Goal: Task Accomplishment & Management: Use online tool/utility

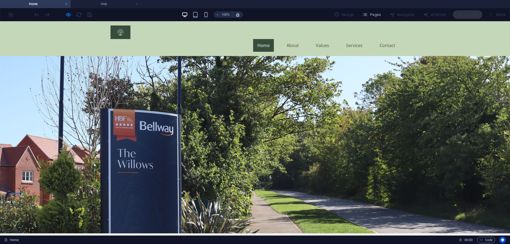
click at [65, 15] on div at bounding box center [63, 14] width 60 height 9
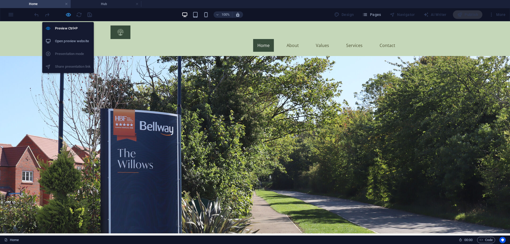
click at [67, 15] on icon "button" at bounding box center [68, 15] width 6 height 6
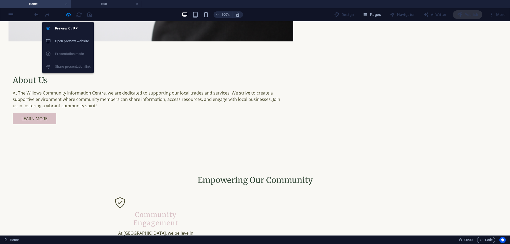
select select "characters"
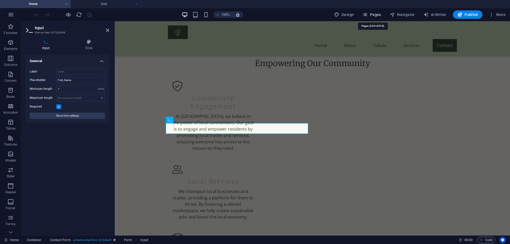
click at [377, 14] on span "Pages" at bounding box center [371, 14] width 19 height 5
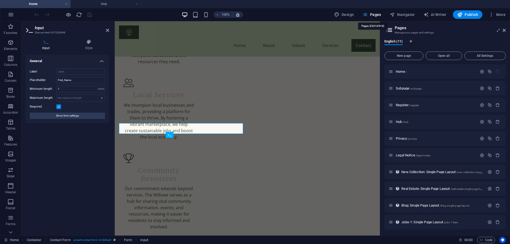
scroll to position [720, 0]
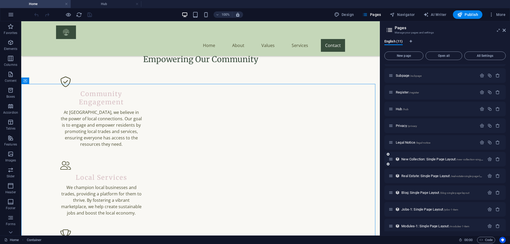
scroll to position [17, 0]
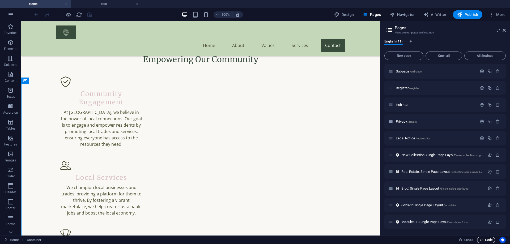
click at [487, 241] on span "Code" at bounding box center [486, 240] width 13 height 6
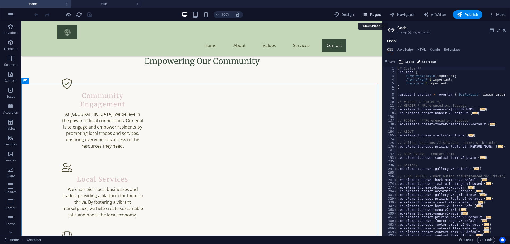
click at [376, 14] on span "Pages" at bounding box center [371, 14] width 19 height 5
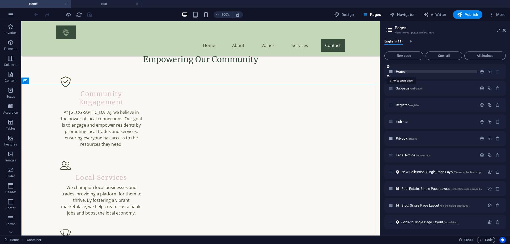
click at [405, 72] on span "Home /" at bounding box center [401, 72] width 11 height 4
click at [95, 2] on h4 "Hub" at bounding box center [106, 4] width 71 height 6
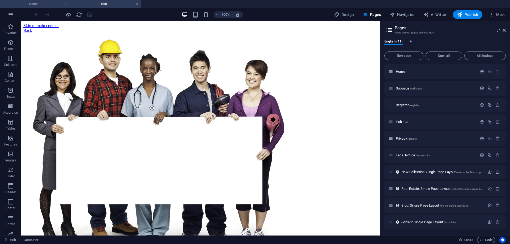
click at [24, 5] on h4 "Home" at bounding box center [35, 4] width 71 height 6
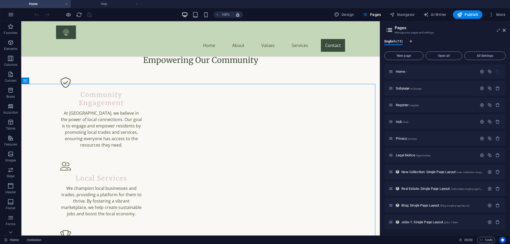
scroll to position [735, 0]
click at [484, 239] on span "Code" at bounding box center [486, 240] width 13 height 6
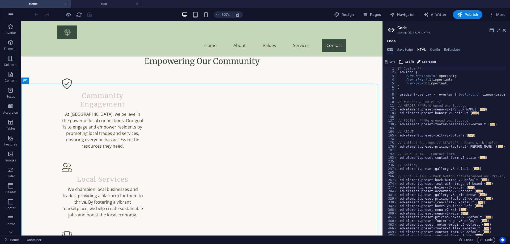
click at [424, 50] on h4 "HTML" at bounding box center [421, 51] width 9 height 6
type textarea "<a href="#main-content" class="wv-link-content button">Skip to main content</a>"
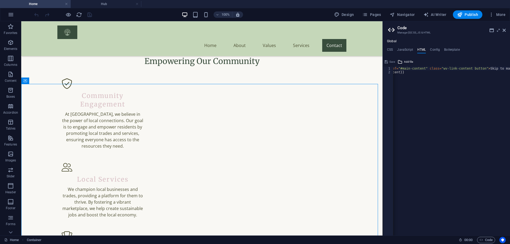
scroll to position [0, 0]
click at [406, 49] on h4 "JavaScript" at bounding box center [405, 51] width 16 height 6
type textarea "/* JS for preset "Menu V2" */"
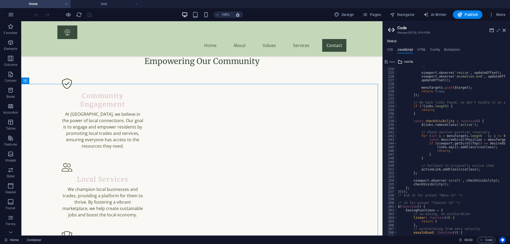
scroll to position [1020, 0]
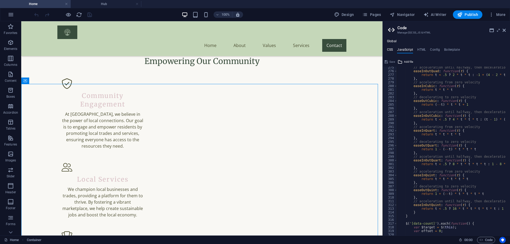
click at [389, 50] on h4 "CSS" at bounding box center [390, 51] width 6 height 6
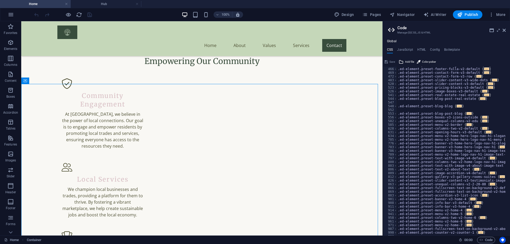
scroll to position [304, 0]
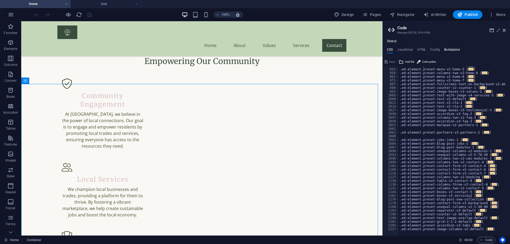
click at [454, 51] on h4 "Boilerplate" at bounding box center [452, 51] width 16 height 6
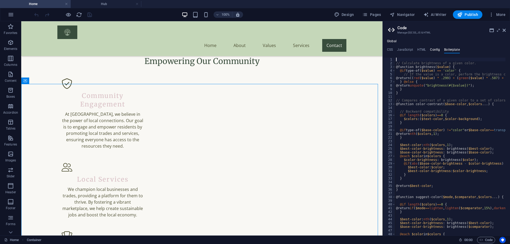
click at [434, 49] on h4 "Config" at bounding box center [435, 51] width 10 height 6
type textarea "$color-background: #F9F8F4;"
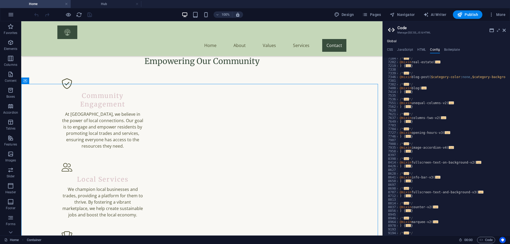
scroll to position [928, 0]
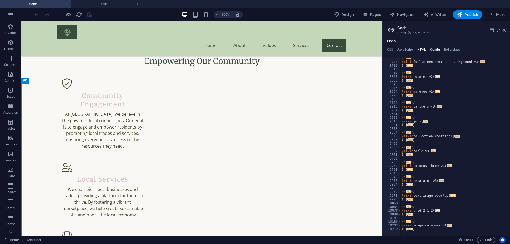
click at [422, 52] on h4 "HTML" at bounding box center [421, 51] width 9 height 6
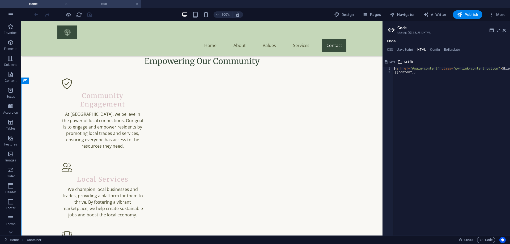
click at [108, 3] on h4 "Hub" at bounding box center [106, 4] width 71 height 6
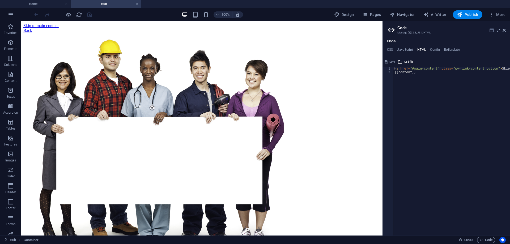
click at [492, 31] on icon at bounding box center [492, 30] width 4 height 4
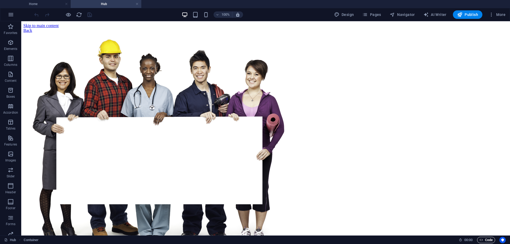
click at [484, 239] on span "Code" at bounding box center [486, 240] width 13 height 6
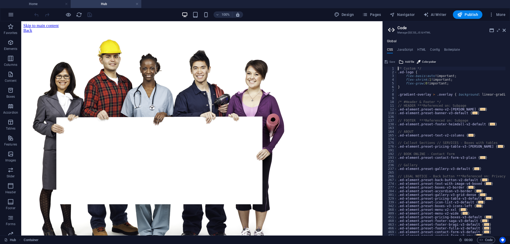
scroll to position [0, 0]
click at [403, 49] on h4 "JavaScript" at bounding box center [405, 51] width 16 height 6
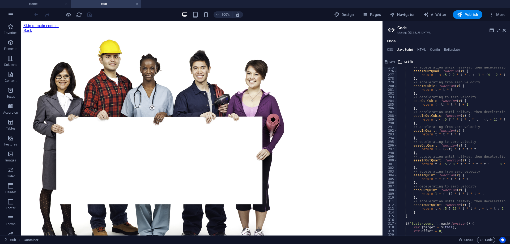
scroll to position [1020, 0]
click at [421, 49] on h4 "HTML" at bounding box center [421, 51] width 9 height 6
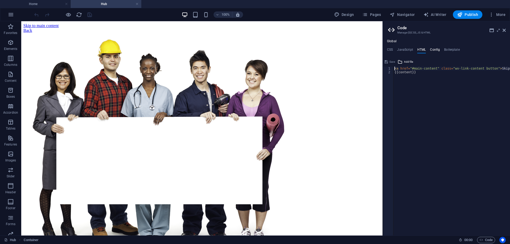
click at [431, 49] on h4 "Config" at bounding box center [435, 51] width 10 height 6
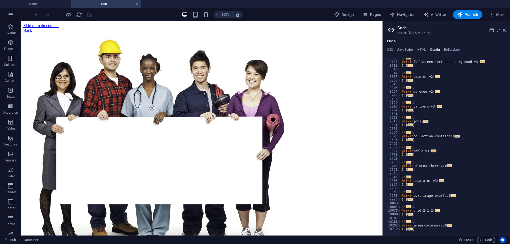
scroll to position [928, 0]
click at [445, 48] on h4 "Boilerplate" at bounding box center [452, 51] width 16 height 6
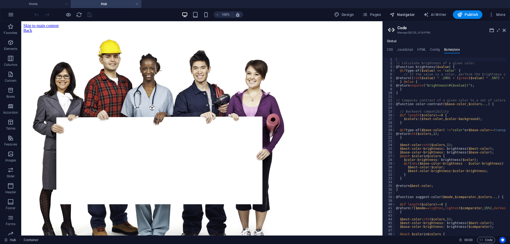
click at [406, 12] on span "Navigator" at bounding box center [402, 14] width 25 height 5
select select "17752452-en"
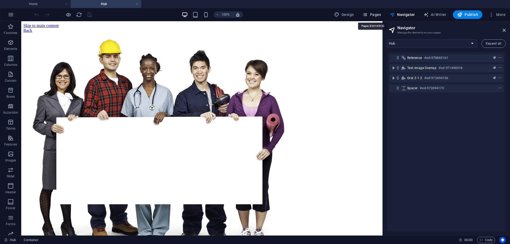
click at [373, 15] on span "Pages" at bounding box center [371, 14] width 19 height 5
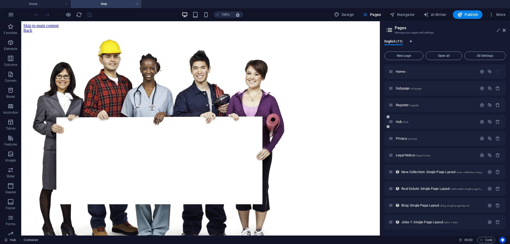
click at [412, 124] on div "Hub /hub" at bounding box center [433, 122] width 88 height 6
click at [404, 121] on span "/hub" at bounding box center [406, 122] width 6 height 3
click at [66, 5] on link at bounding box center [66, 4] width 3 height 5
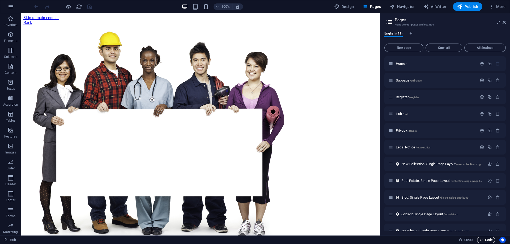
click at [486, 241] on span "Code" at bounding box center [486, 240] width 13 height 6
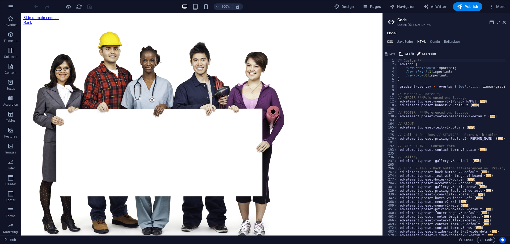
click at [419, 40] on h4 "HTML" at bounding box center [421, 43] width 9 height 6
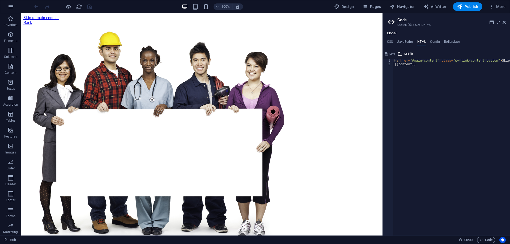
click at [429, 41] on ul "CSS JavaScript HTML Config Boilerplate" at bounding box center [446, 43] width 127 height 6
click at [432, 41] on h4 "Config" at bounding box center [435, 43] width 10 height 6
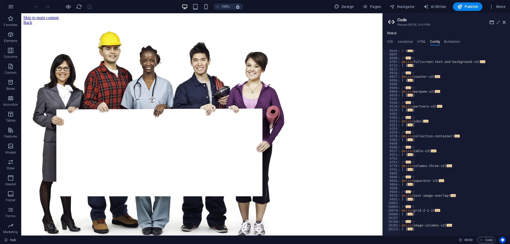
scroll to position [920, 0]
click at [503, 239] on icon "Usercentrics" at bounding box center [503, 240] width 4 height 4
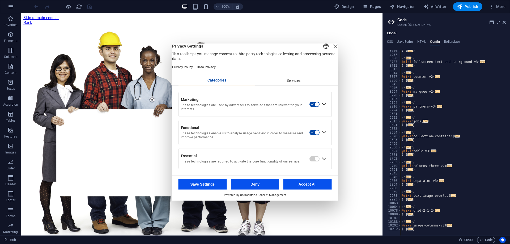
click at [332, 50] on div "Close Layer" at bounding box center [335, 45] width 7 height 7
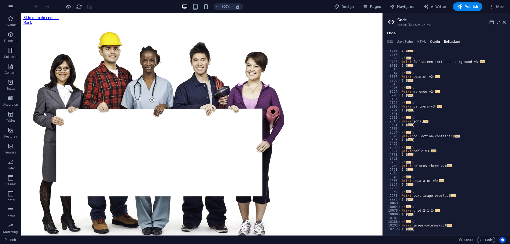
click at [454, 42] on h4 "Boilerplate" at bounding box center [452, 43] width 16 height 6
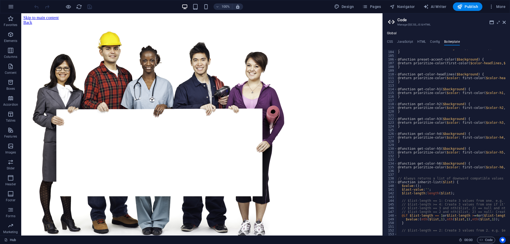
scroll to position [215, 0]
click at [405, 43] on h4 "JavaScript" at bounding box center [405, 43] width 16 height 6
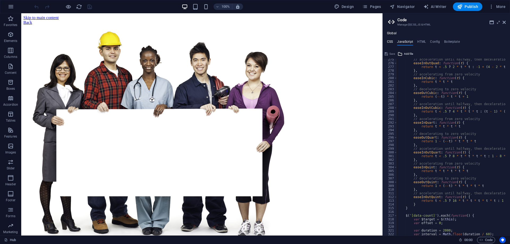
click at [390, 42] on h4 "CSS" at bounding box center [390, 43] width 6 height 6
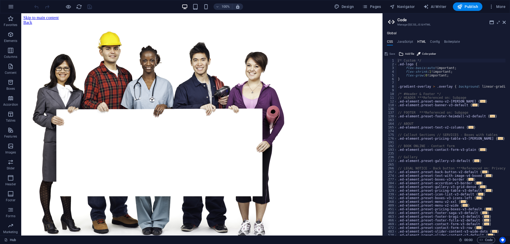
click at [420, 41] on h4 "HTML" at bounding box center [421, 43] width 9 height 6
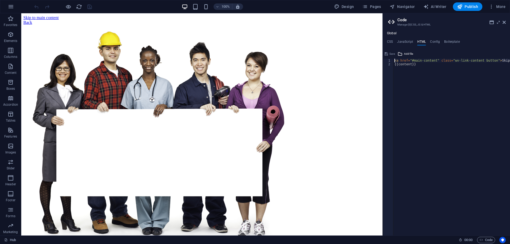
scroll to position [0, 0]
drag, startPoint x: 451, startPoint y: 233, endPoint x: 347, endPoint y: 191, distance: 111.8
click at [405, 8] on span "Navigator" at bounding box center [402, 6] width 25 height 5
select select "17752452-en"
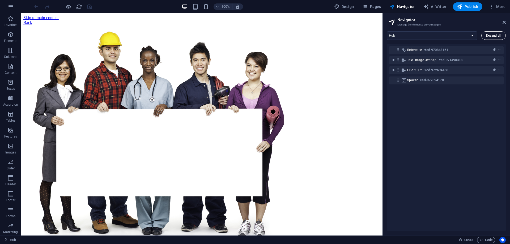
click at [493, 34] on span "Expand all" at bounding box center [493, 35] width 15 height 3
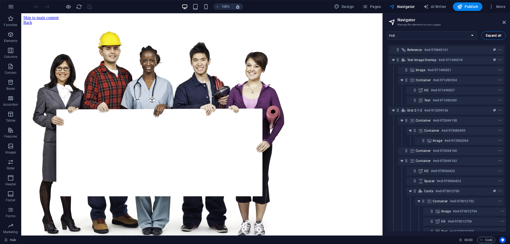
click at [493, 34] on span "Expand all" at bounding box center [493, 35] width 15 height 3
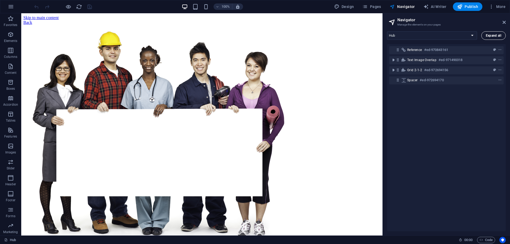
click at [493, 34] on span "Expand all" at bounding box center [493, 35] width 15 height 3
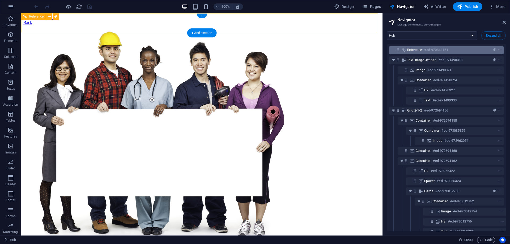
click at [498, 50] on icon "context-menu" at bounding box center [500, 50] width 4 height 4
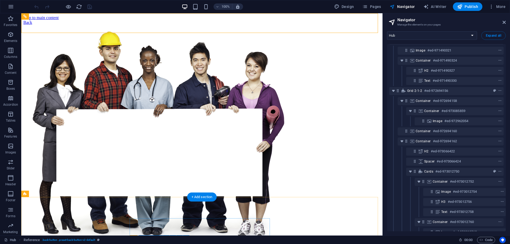
scroll to position [24, 0]
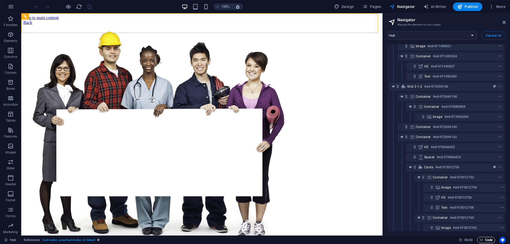
click at [486, 242] on span "Code" at bounding box center [486, 240] width 13 height 6
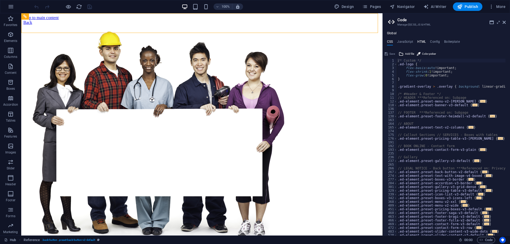
click at [420, 40] on h4 "HTML" at bounding box center [421, 43] width 9 height 6
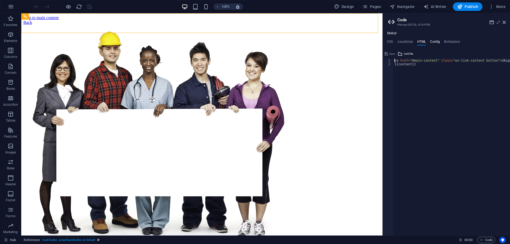
click at [434, 42] on h4 "Config" at bounding box center [435, 43] width 10 height 6
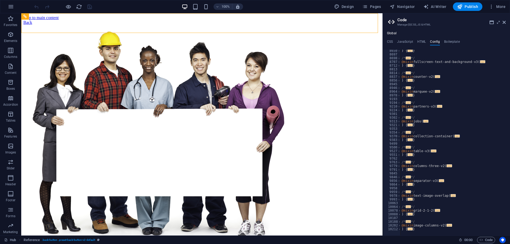
scroll to position [920, 0]
click at [422, 42] on h4 "HTML" at bounding box center [421, 43] width 9 height 6
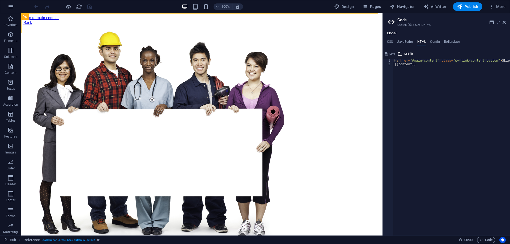
click at [498, 23] on icon at bounding box center [498, 22] width 0 height 4
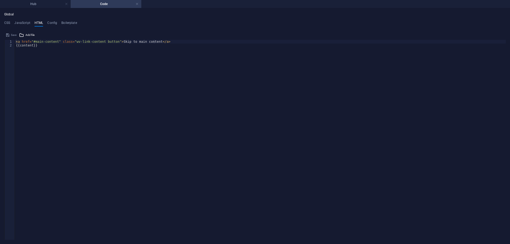
type textarea "{{content}}"
click at [18, 74] on div "< a href = "#main-content" class = "wv-link-content button" > Skip to main cont…" at bounding box center [260, 130] width 491 height 180
click at [52, 22] on h4 "Config" at bounding box center [52, 24] width 10 height 6
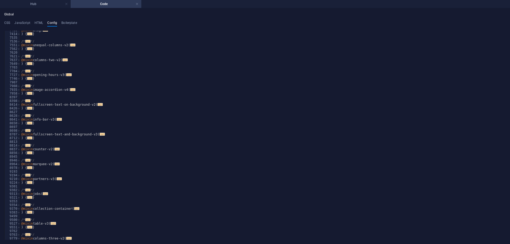
scroll to position [796, 0]
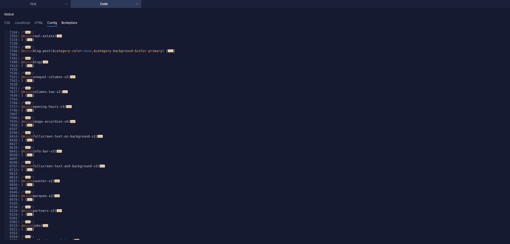
click at [69, 24] on h4 "Boilerplate" at bounding box center [69, 24] width 16 height 6
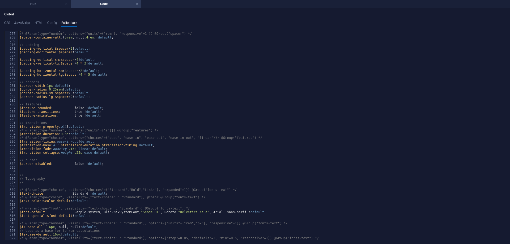
scroll to position [664, 0]
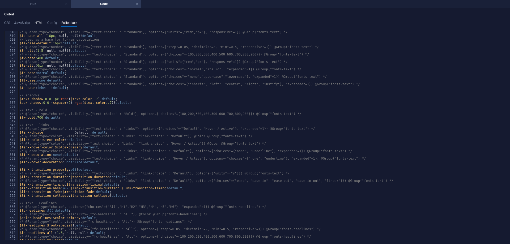
click at [41, 23] on h4 "HTML" at bounding box center [39, 24] width 9 height 6
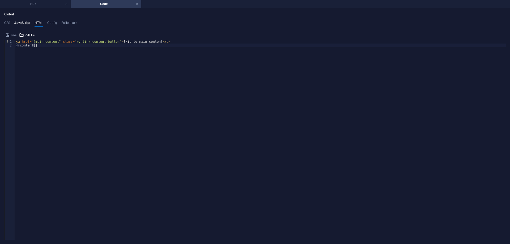
click at [27, 22] on h4 "JavaScript" at bounding box center [22, 24] width 16 height 6
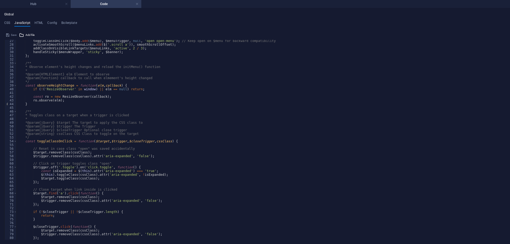
scroll to position [0, 0]
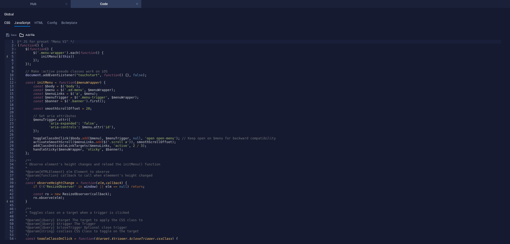
click at [9, 24] on h4 "CSS" at bounding box center [7, 24] width 6 height 6
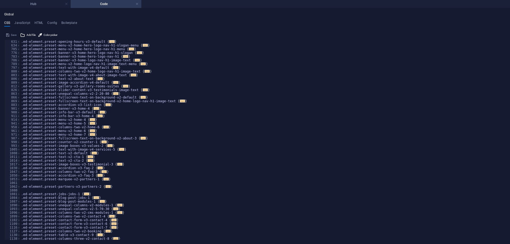
scroll to position [269, 0]
